Goal: Task Accomplishment & Management: Manage account settings

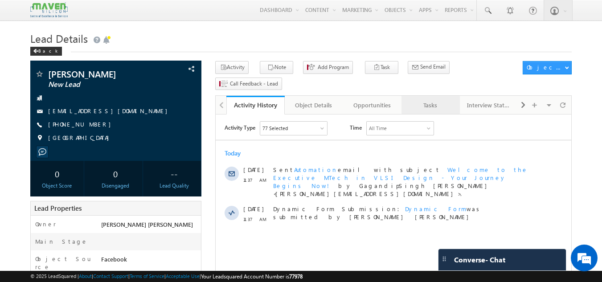
click at [430, 100] on div "Tasks" at bounding box center [430, 105] width 43 height 11
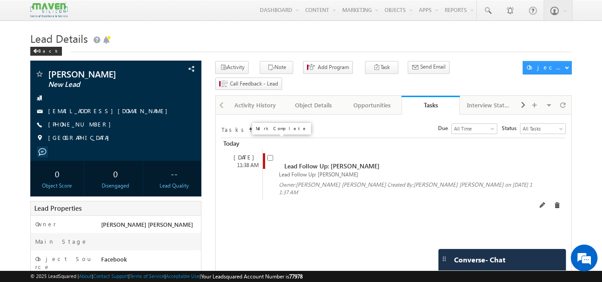
click at [269, 155] on input "checkbox" at bounding box center [270, 158] width 6 height 6
checkbox input "false"
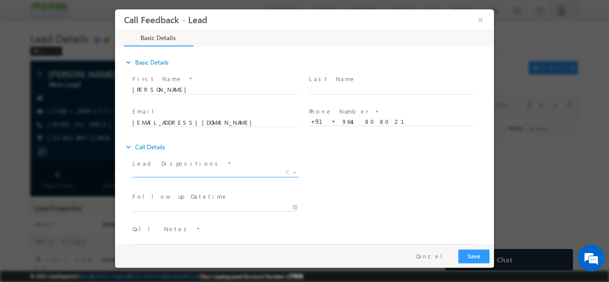
click at [173, 172] on span "X" at bounding box center [215, 172] width 166 height 9
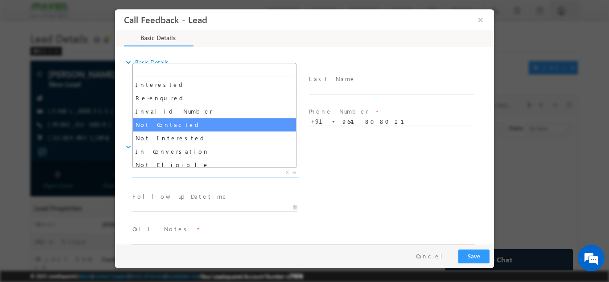
scroll to position [26, 0]
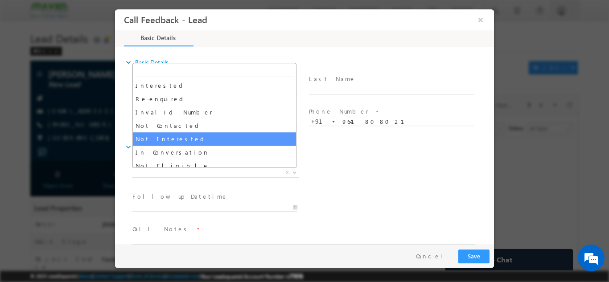
select select "Not Interested"
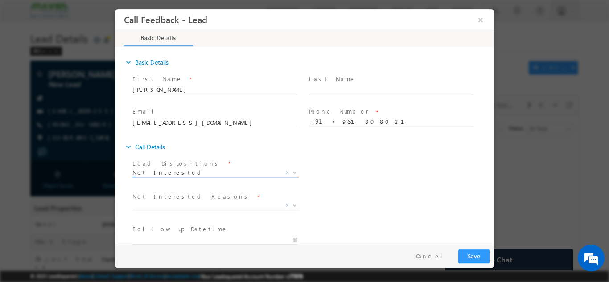
scroll to position [80, 0]
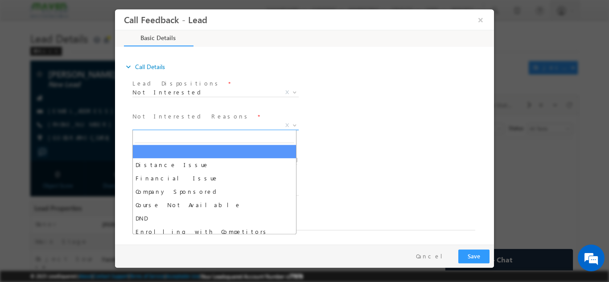
click at [202, 126] on span "X" at bounding box center [215, 125] width 166 height 9
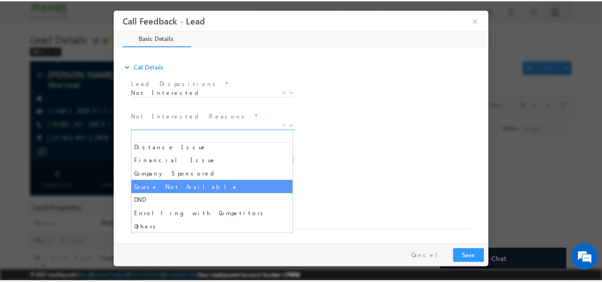
scroll to position [16, 0]
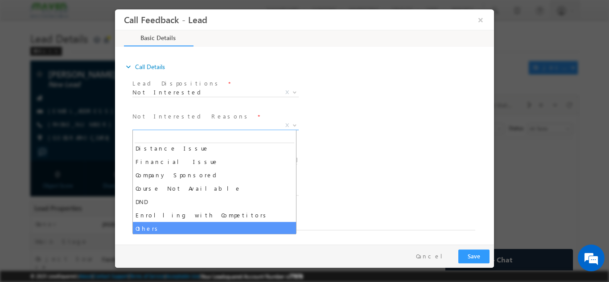
select select "Others"
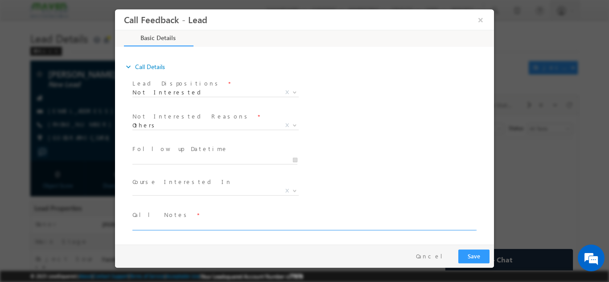
click at [183, 226] on textarea at bounding box center [303, 225] width 343 height 10
type textarea "a"
type textarea "said not enquired not interested ask not to call"
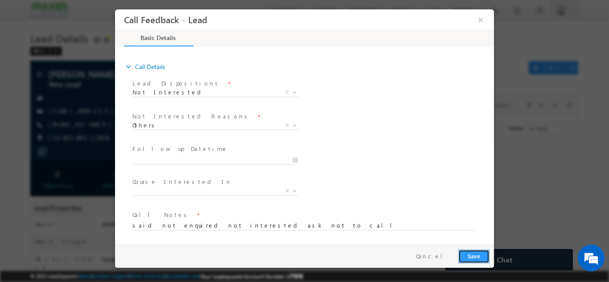
click at [467, 257] on button "Save" at bounding box center [473, 256] width 31 height 14
